Goal: Task Accomplishment & Management: Manage account settings

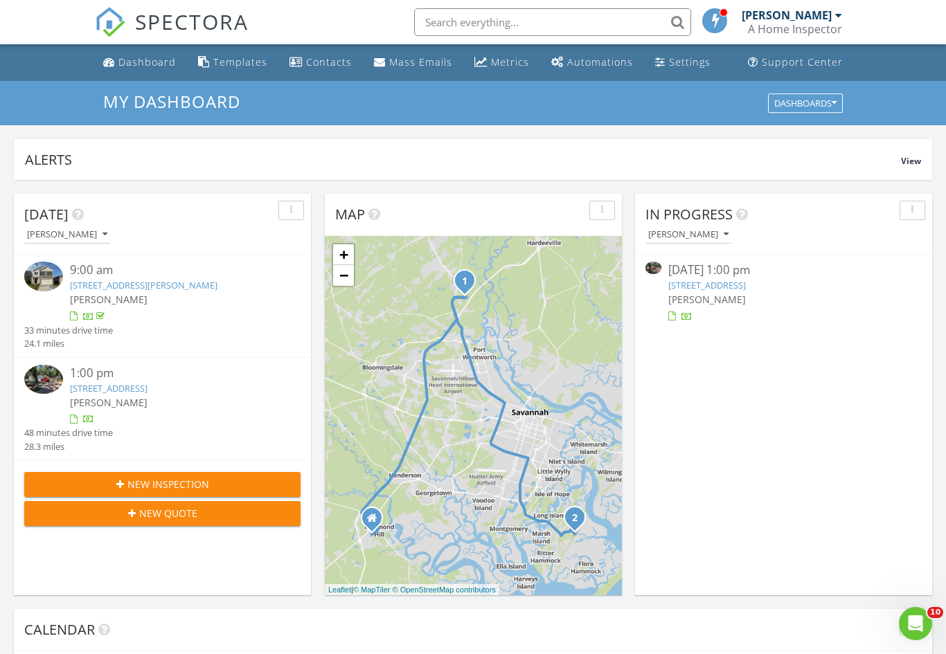
click at [746, 284] on link "6 Mad Turkey Crossing, Savannah, GA 31411" at bounding box center [707, 285] width 78 height 12
click at [746, 281] on link "6 Mad Turkey Crossing, Savannah, GA 31411" at bounding box center [707, 285] width 78 height 12
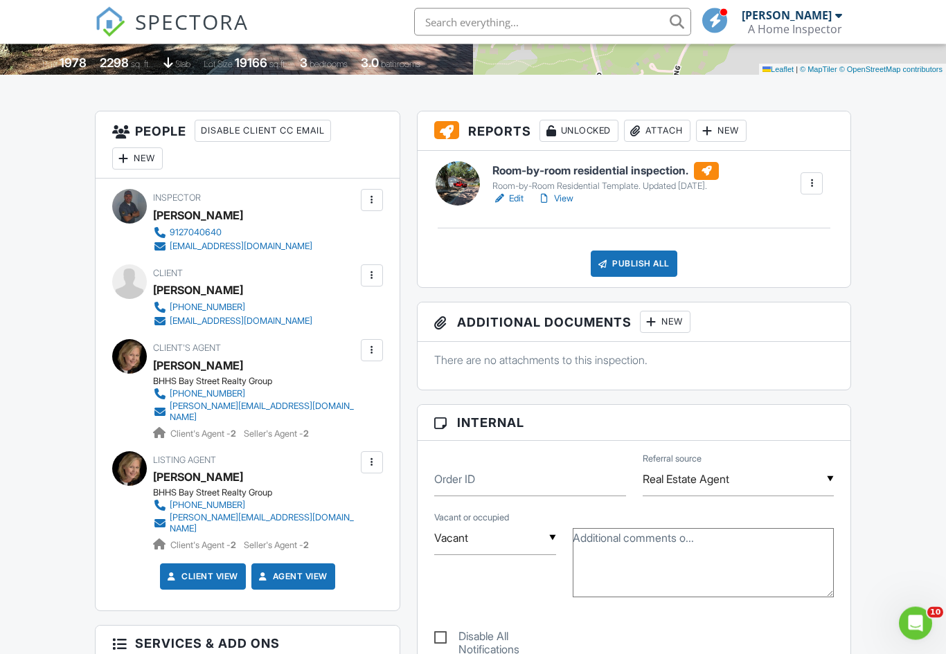
scroll to position [295, 0]
click at [636, 269] on div "Publish All" at bounding box center [634, 264] width 87 height 26
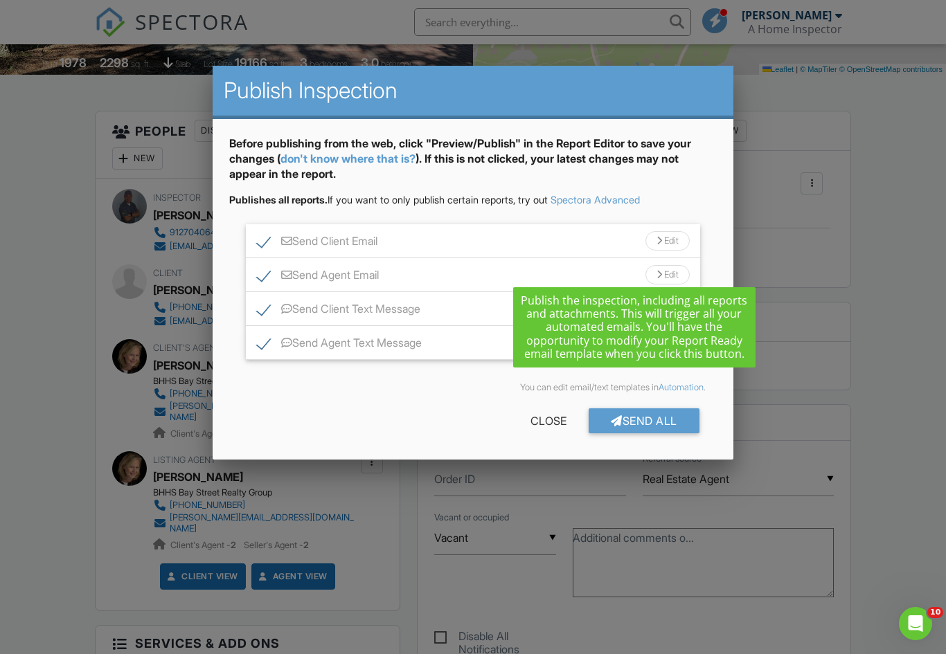
click at [650, 428] on div "Send All" at bounding box center [643, 420] width 111 height 25
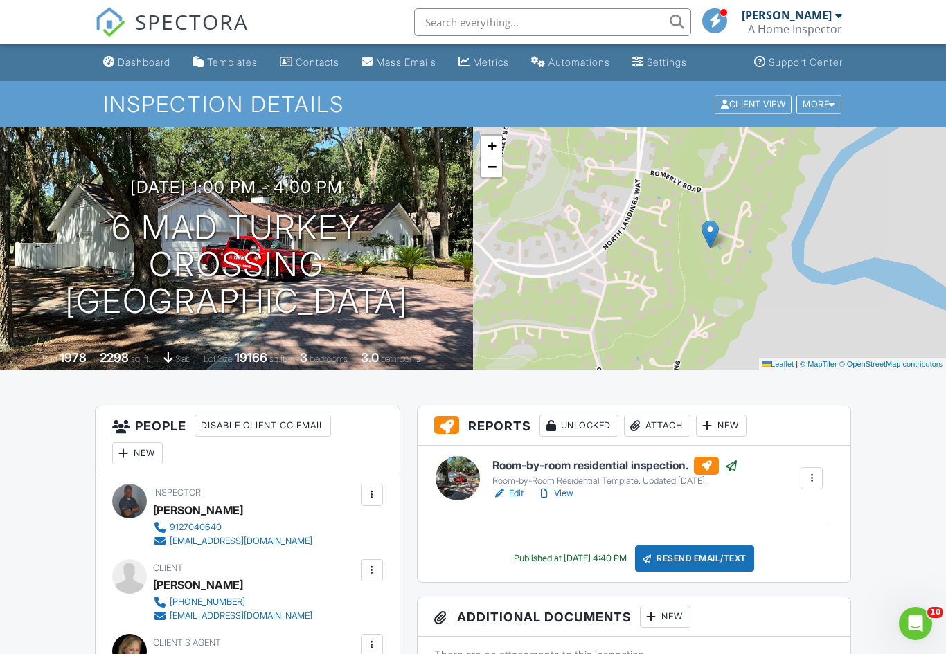
click at [118, 57] on div "Dashboard" at bounding box center [144, 62] width 53 height 12
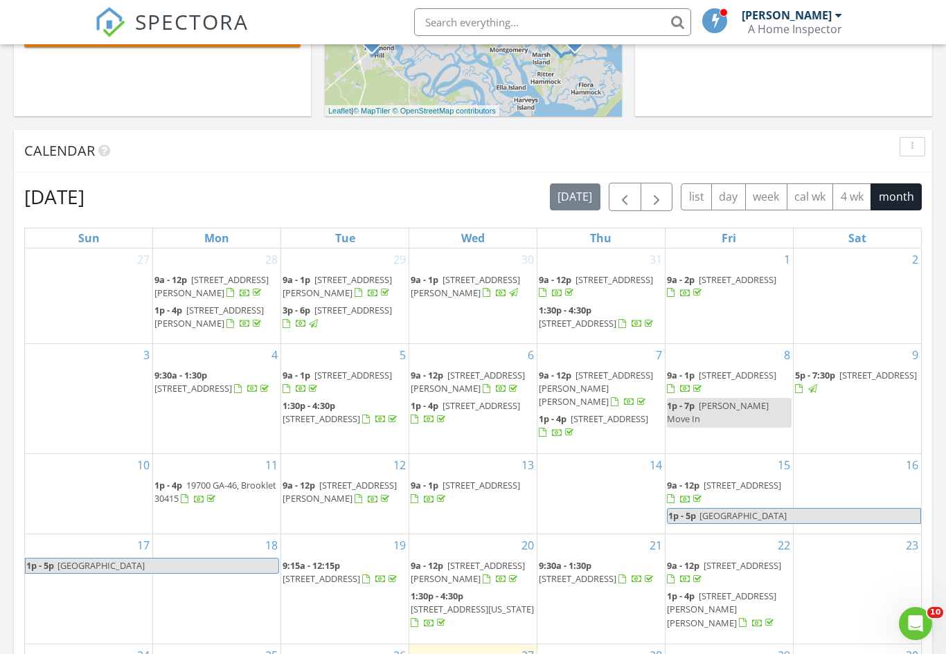
scroll to position [478, 0]
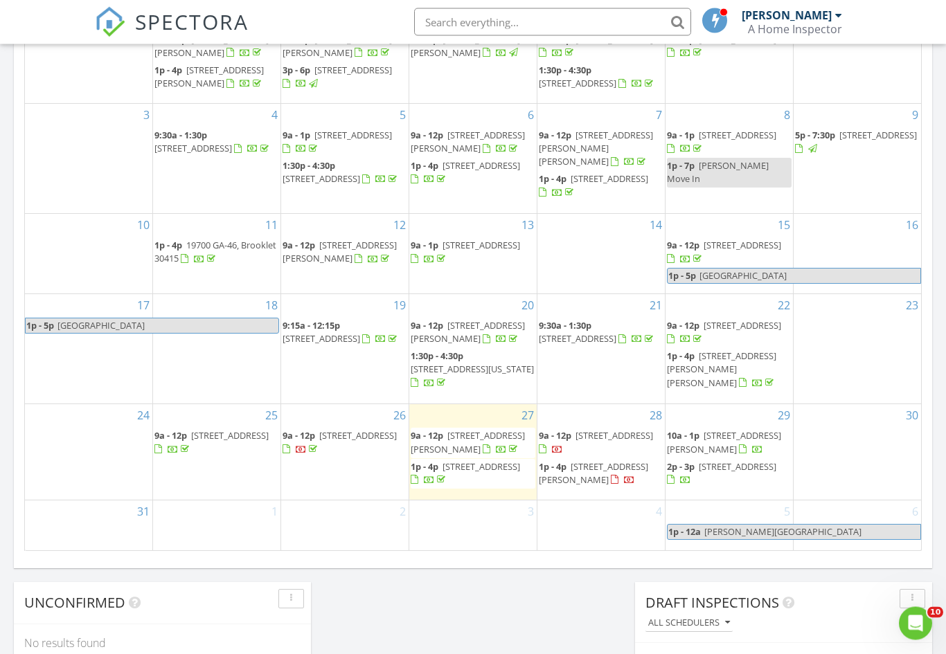
scroll to position [719, 0]
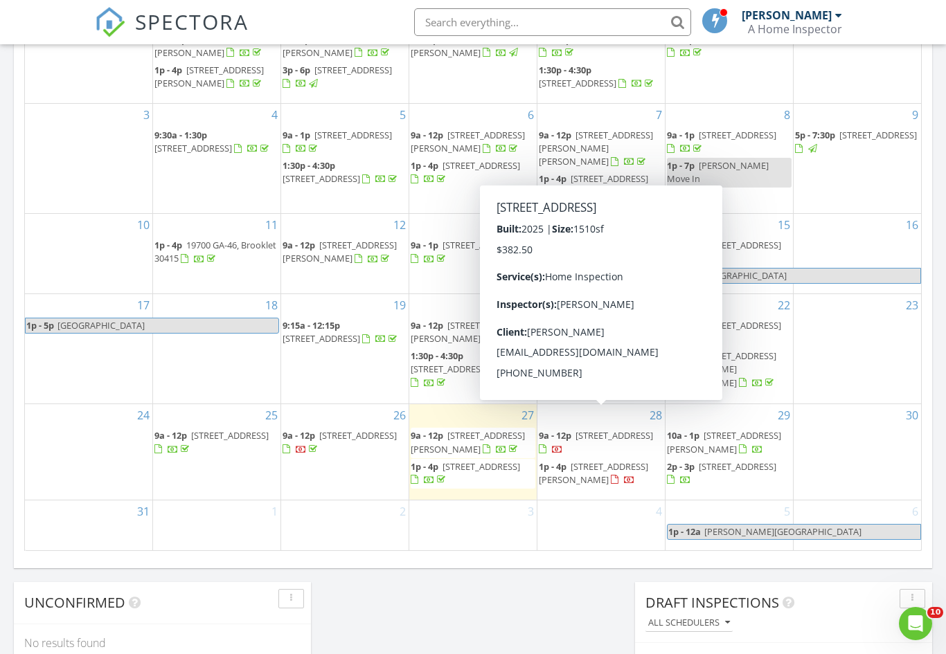
click at [590, 429] on span "35 Sapwood Lane, Richmond Hill 31324" at bounding box center [614, 435] width 78 height 12
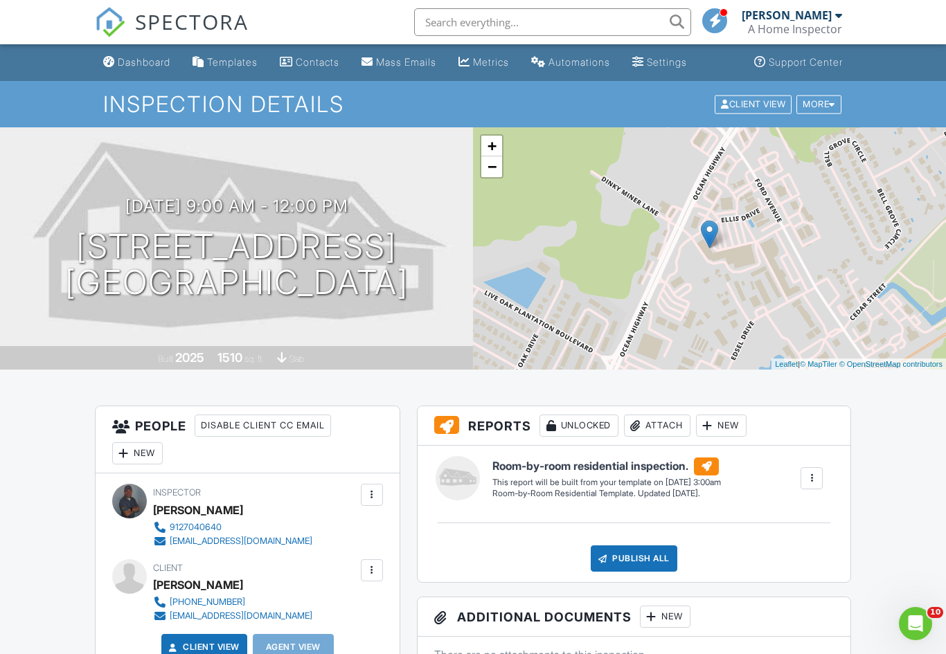
click at [116, 66] on link "Dashboard" at bounding box center [137, 63] width 78 height 26
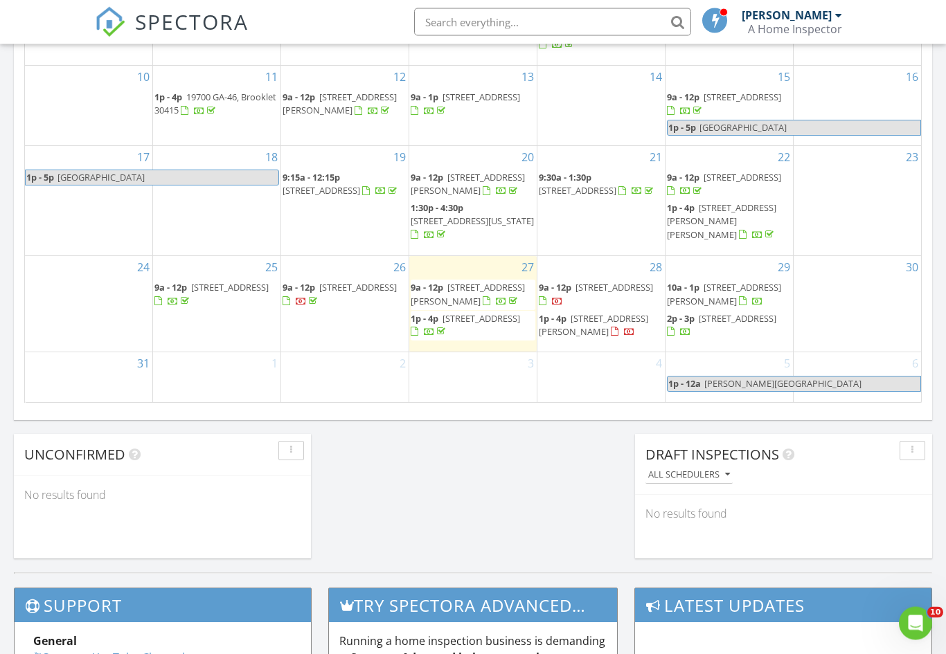
scroll to position [868, 0]
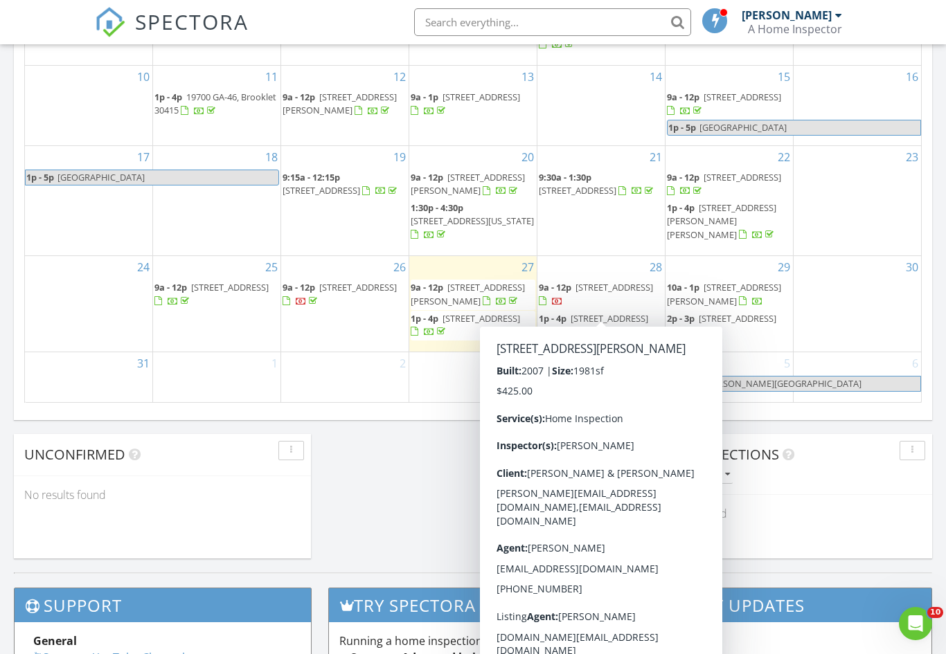
click at [582, 312] on span "509 Braves Field Dr, Guyton 31312" at bounding box center [593, 325] width 109 height 26
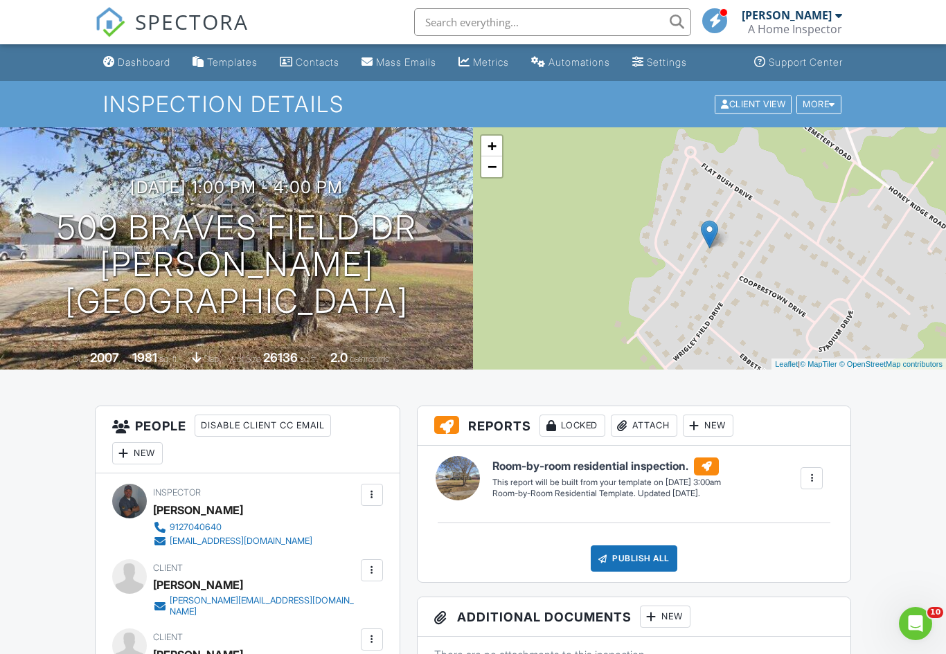
click at [124, 61] on div "Dashboard" at bounding box center [144, 62] width 53 height 12
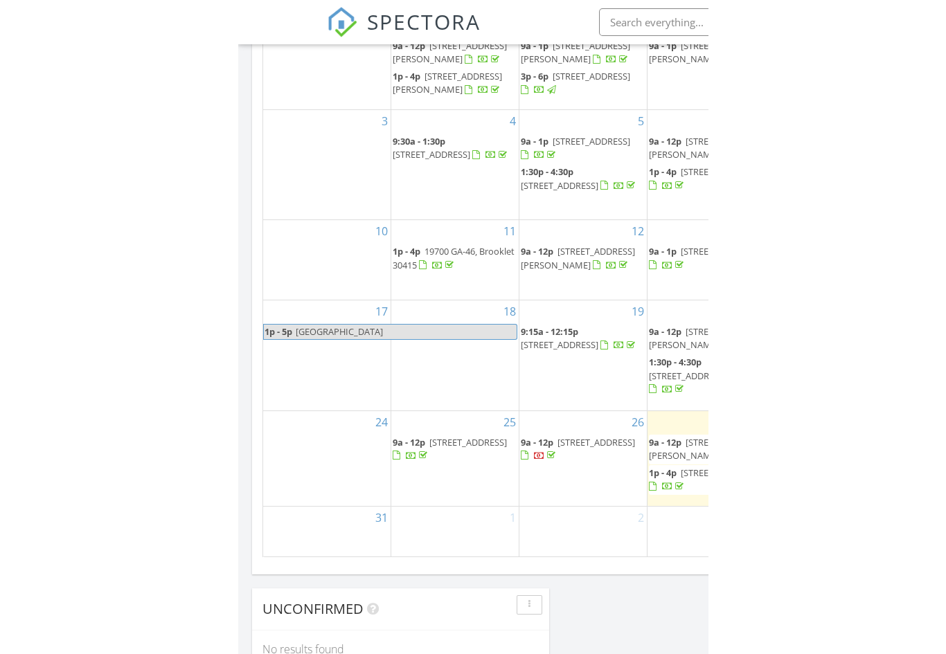
scroll to position [7, 7]
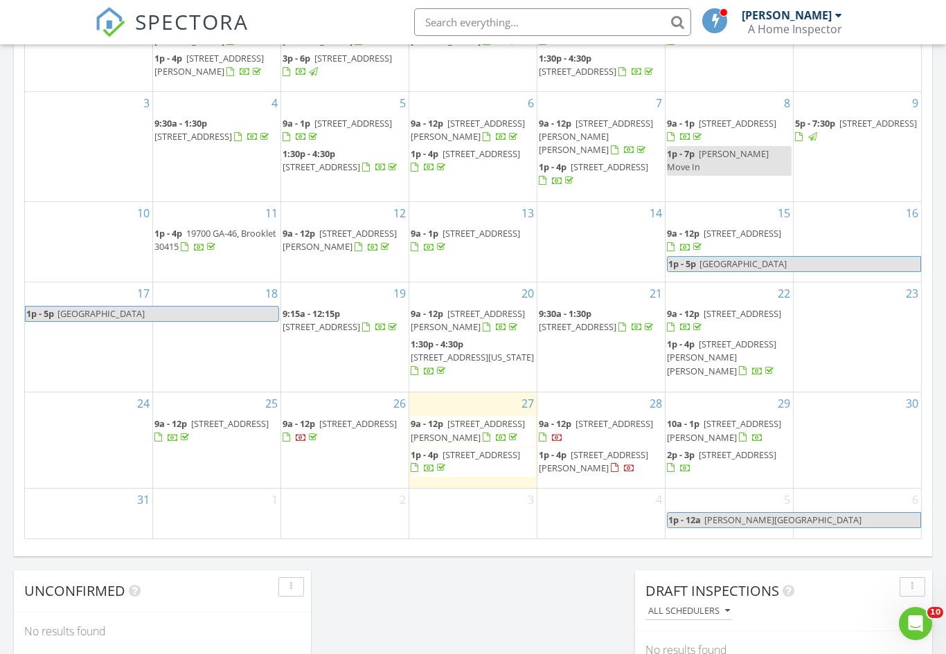
click at [871, 421] on div "30" at bounding box center [856, 440] width 127 height 95
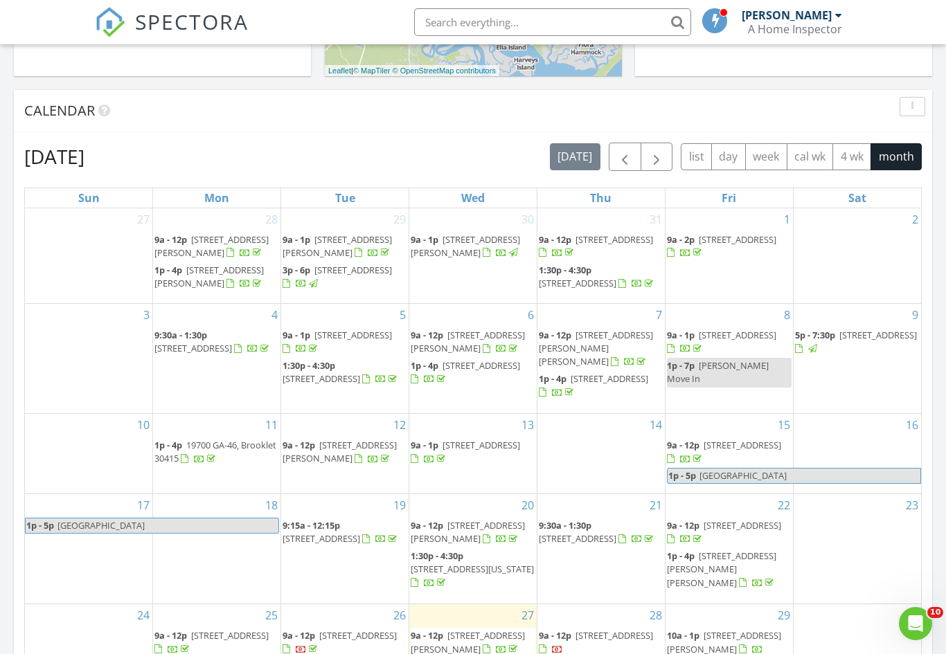
scroll to position [496, 0]
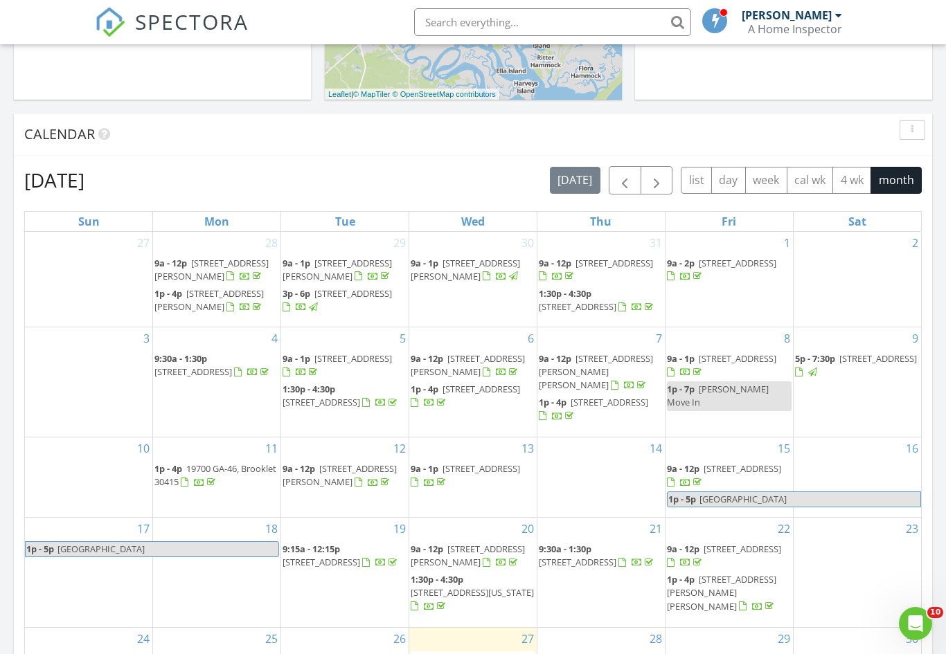
click at [656, 177] on span "button" at bounding box center [656, 180] width 17 height 17
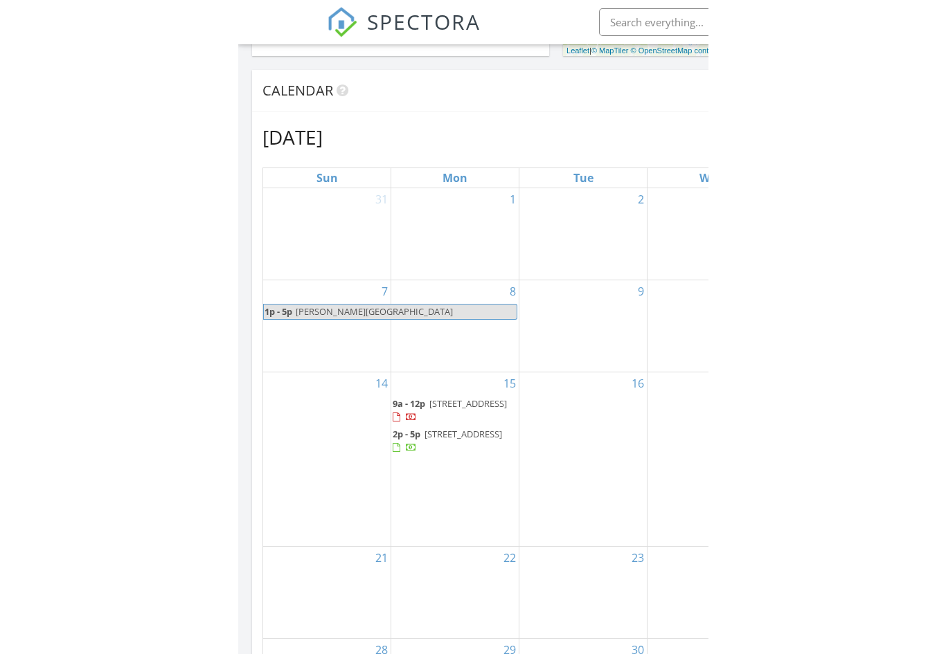
scroll to position [7, 7]
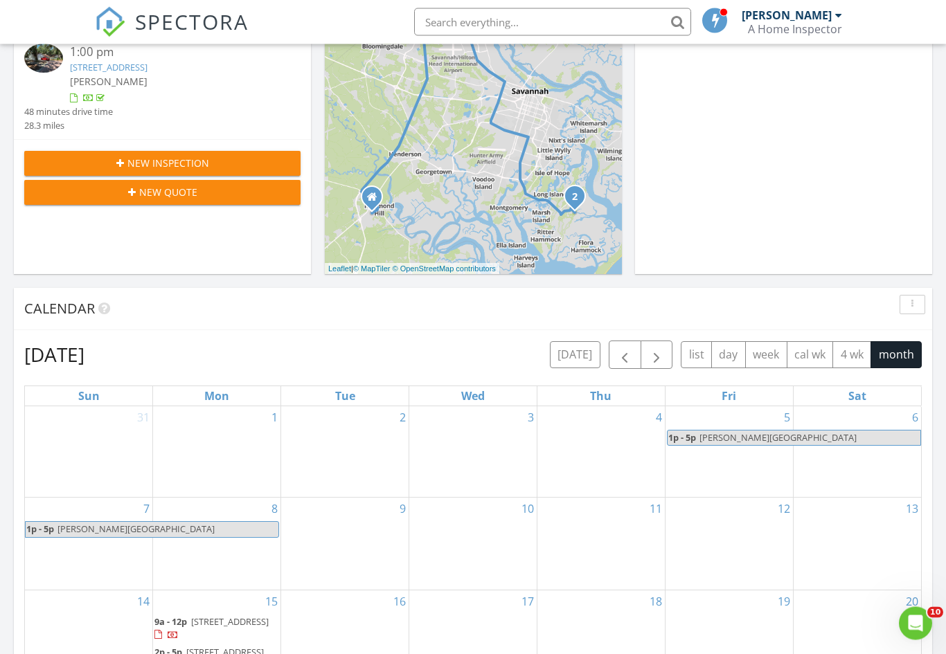
click at [619, 361] on span "button" at bounding box center [624, 356] width 17 height 17
